Goal: Task Accomplishment & Management: Manage account settings

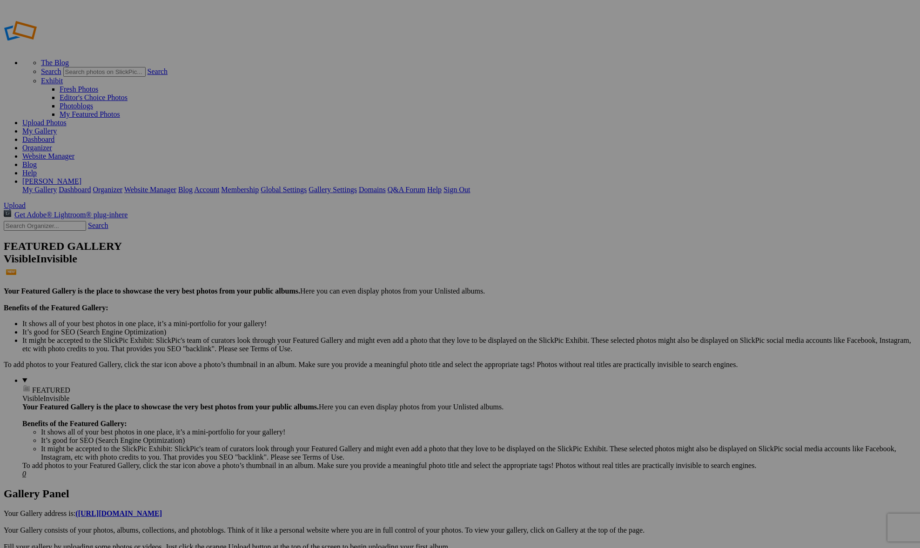
type input "Album-2025-09-07-1238"
click at [384, 323] on span "Close" at bounding box center [375, 327] width 17 height 8
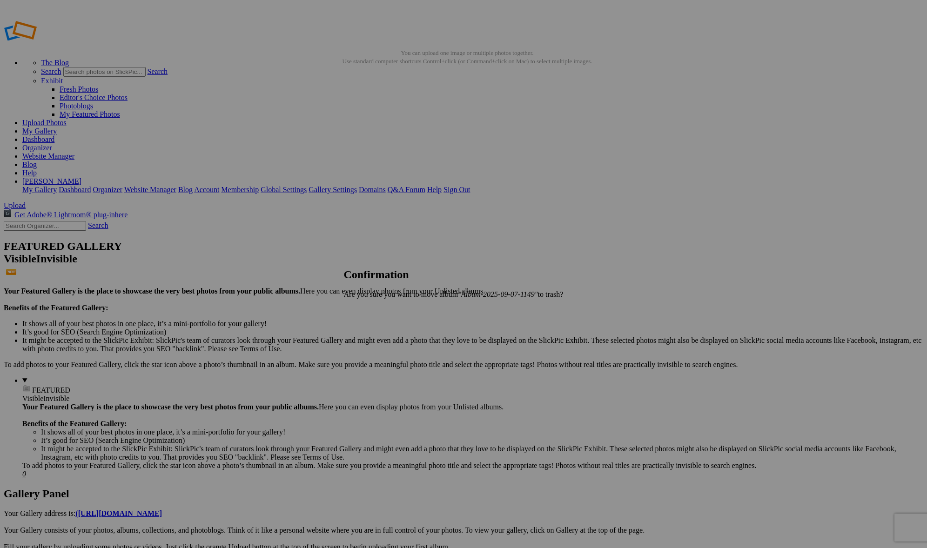
click at [375, 307] on span "Yes" at bounding box center [369, 310] width 11 height 8
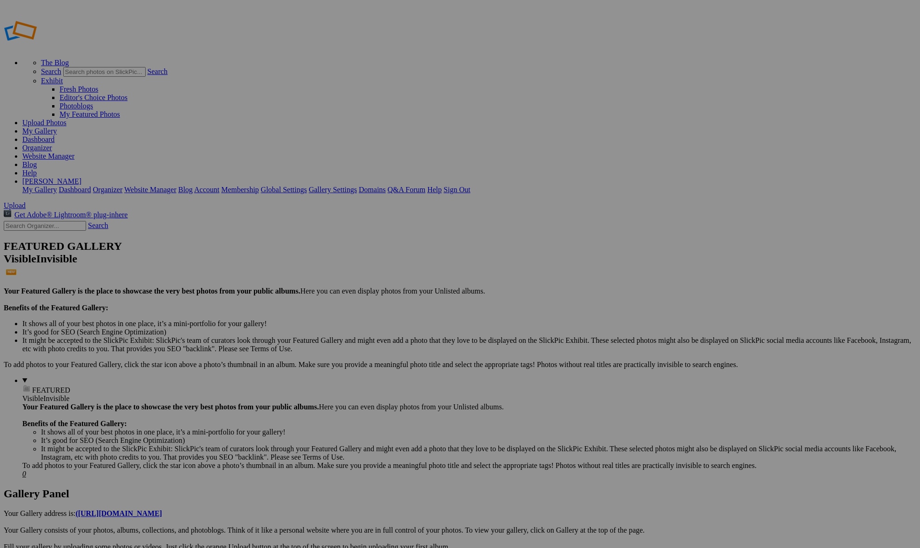
click at [375, 309] on span "Yes" at bounding box center [369, 310] width 11 height 8
click at [375, 306] on span "Yes" at bounding box center [369, 310] width 11 height 8
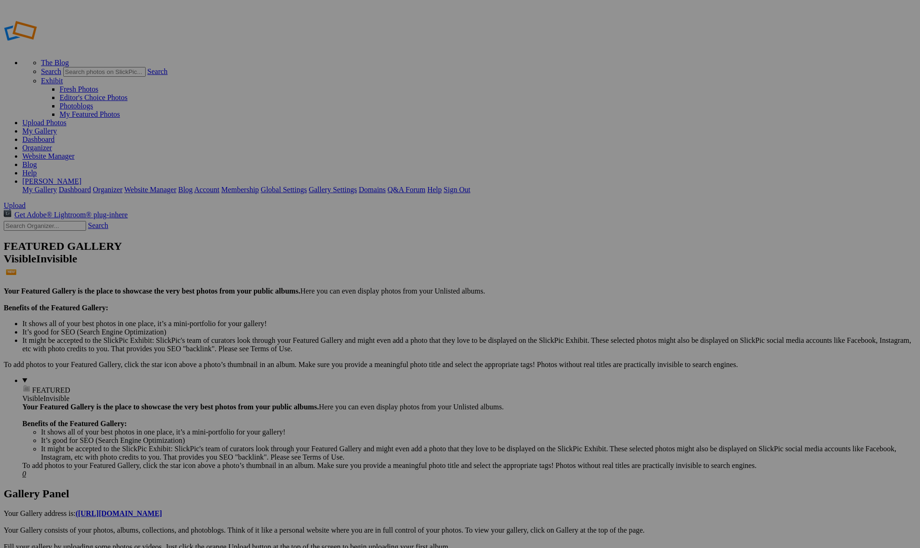
click at [74, 152] on link "Website Manager" at bounding box center [48, 156] width 52 height 8
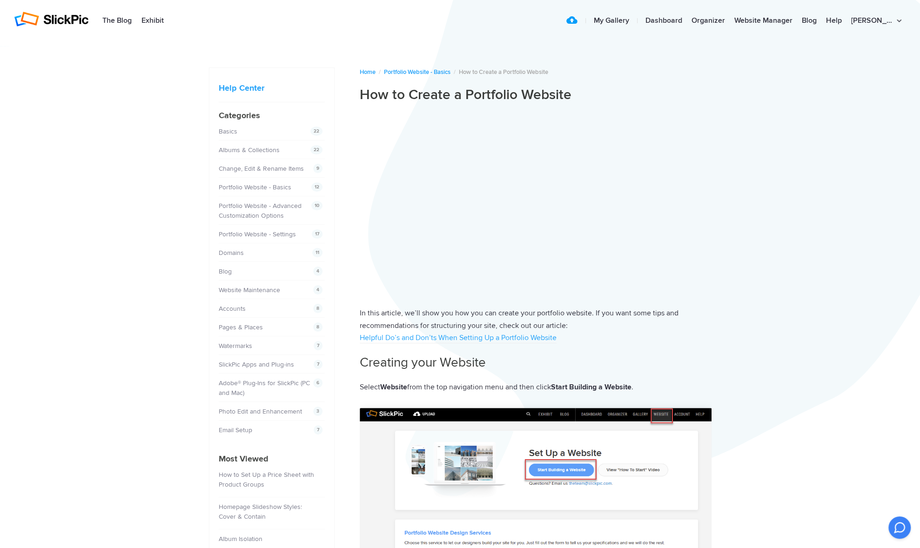
click at [689, 309] on p "In this article, we’ll show you how you can create your portfolio website. If y…" at bounding box center [536, 325] width 352 height 37
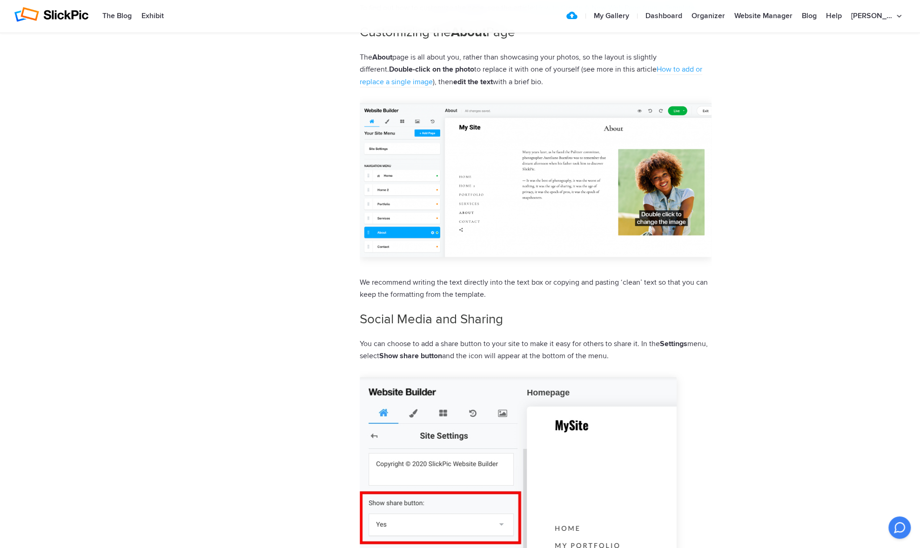
scroll to position [2098, 0]
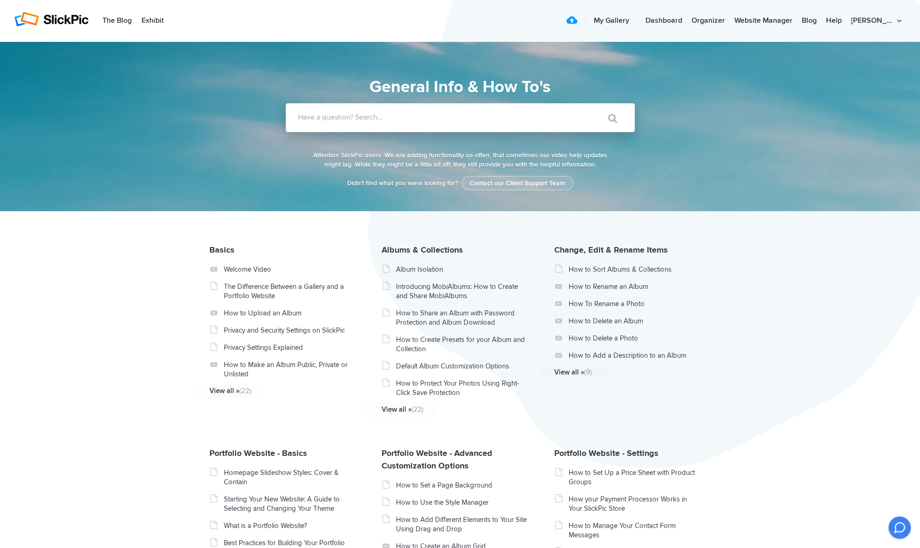
click at [333, 110] on input "Have a question? Search..." at bounding box center [441, 117] width 311 height 29
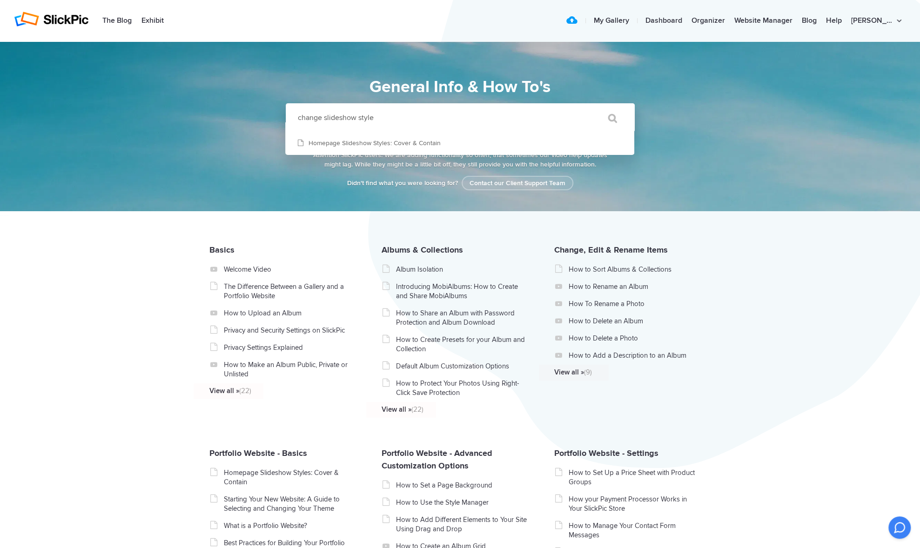
type input "change slideshow style"
click at [589, 107] on input "" at bounding box center [608, 118] width 39 height 22
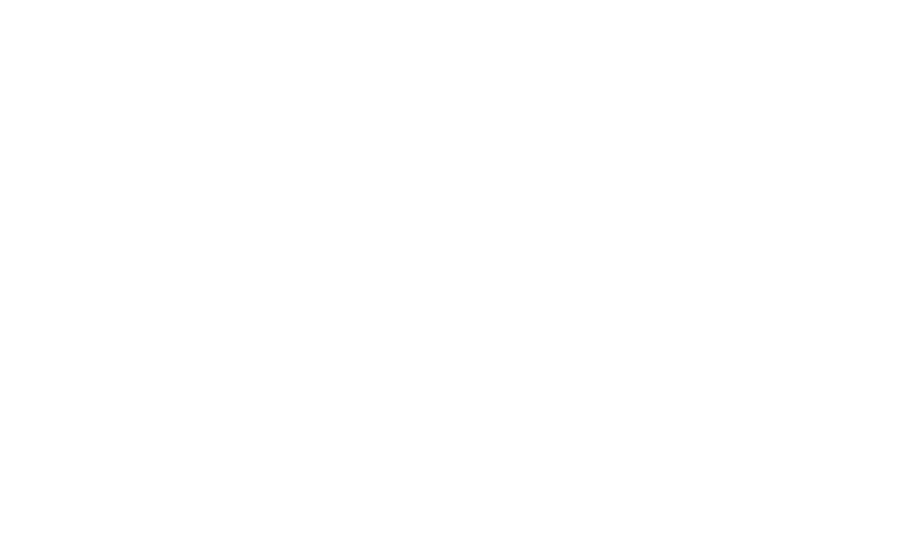
click at [0, 0] on html at bounding box center [0, 0] width 0 height 0
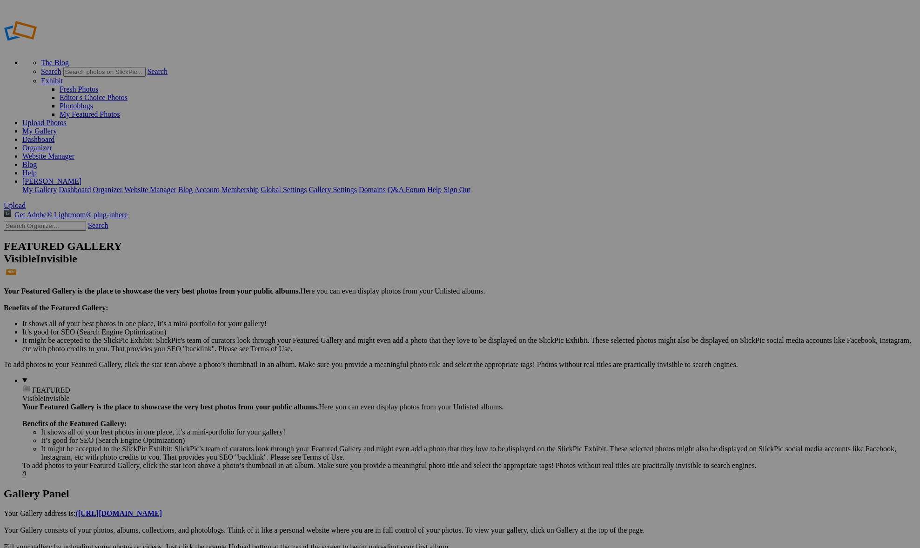
click at [375, 308] on span "Yes" at bounding box center [369, 310] width 11 height 8
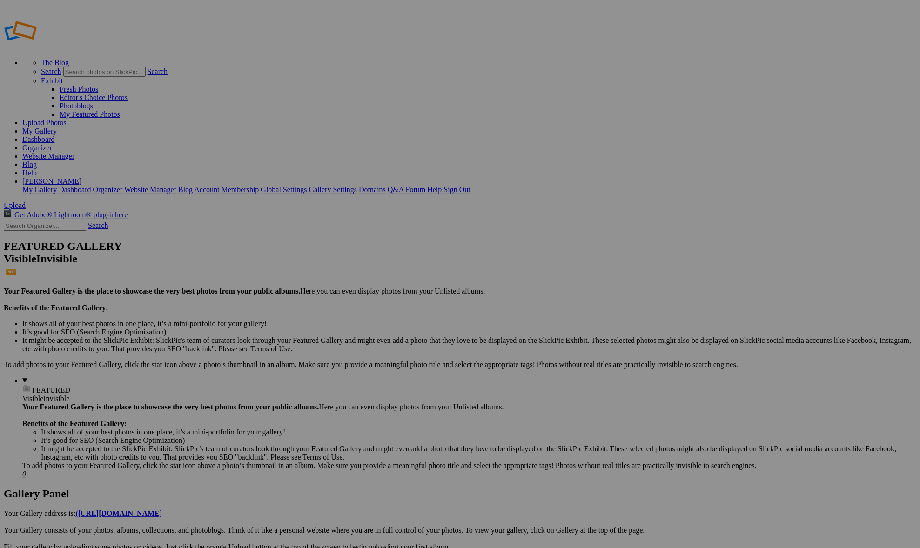
click at [54, 135] on link "Dashboard" at bounding box center [38, 139] width 32 height 8
click at [375, 306] on span "Yes" at bounding box center [369, 310] width 11 height 8
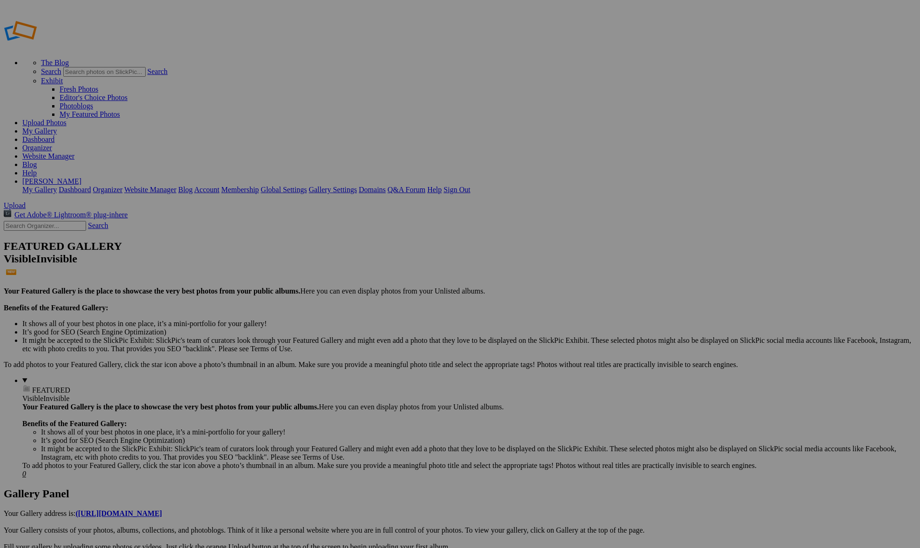
click at [375, 307] on span "Yes" at bounding box center [369, 310] width 11 height 8
click at [375, 314] on link "Yes" at bounding box center [369, 310] width 11 height 8
